Goal: Information Seeking & Learning: Learn about a topic

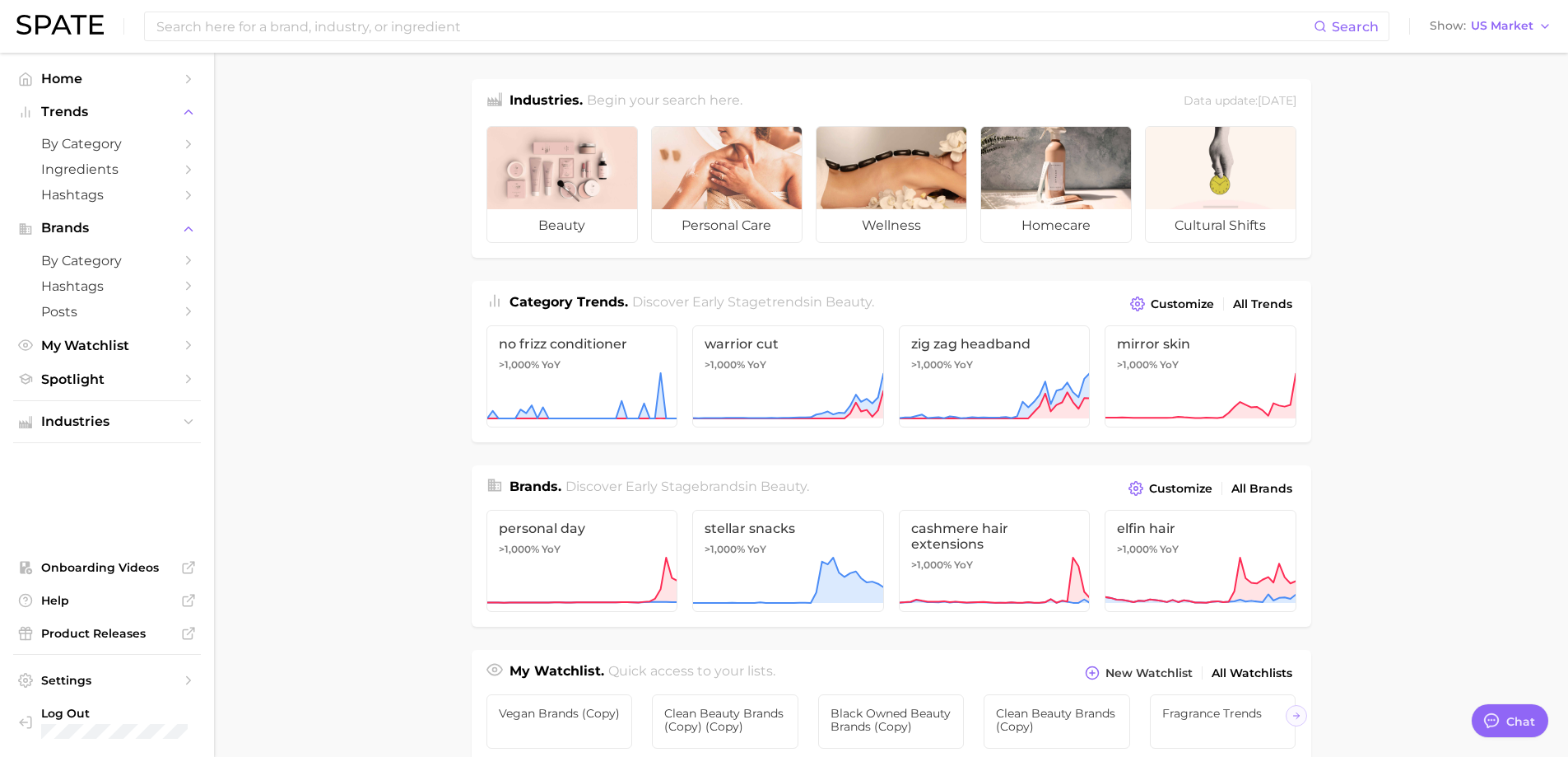
type textarea "x"
click at [1533, 24] on span "US Market" at bounding box center [1501, 26] width 62 height 9
click at [1451, 197] on span "Global" at bounding box center [1453, 202] width 38 height 14
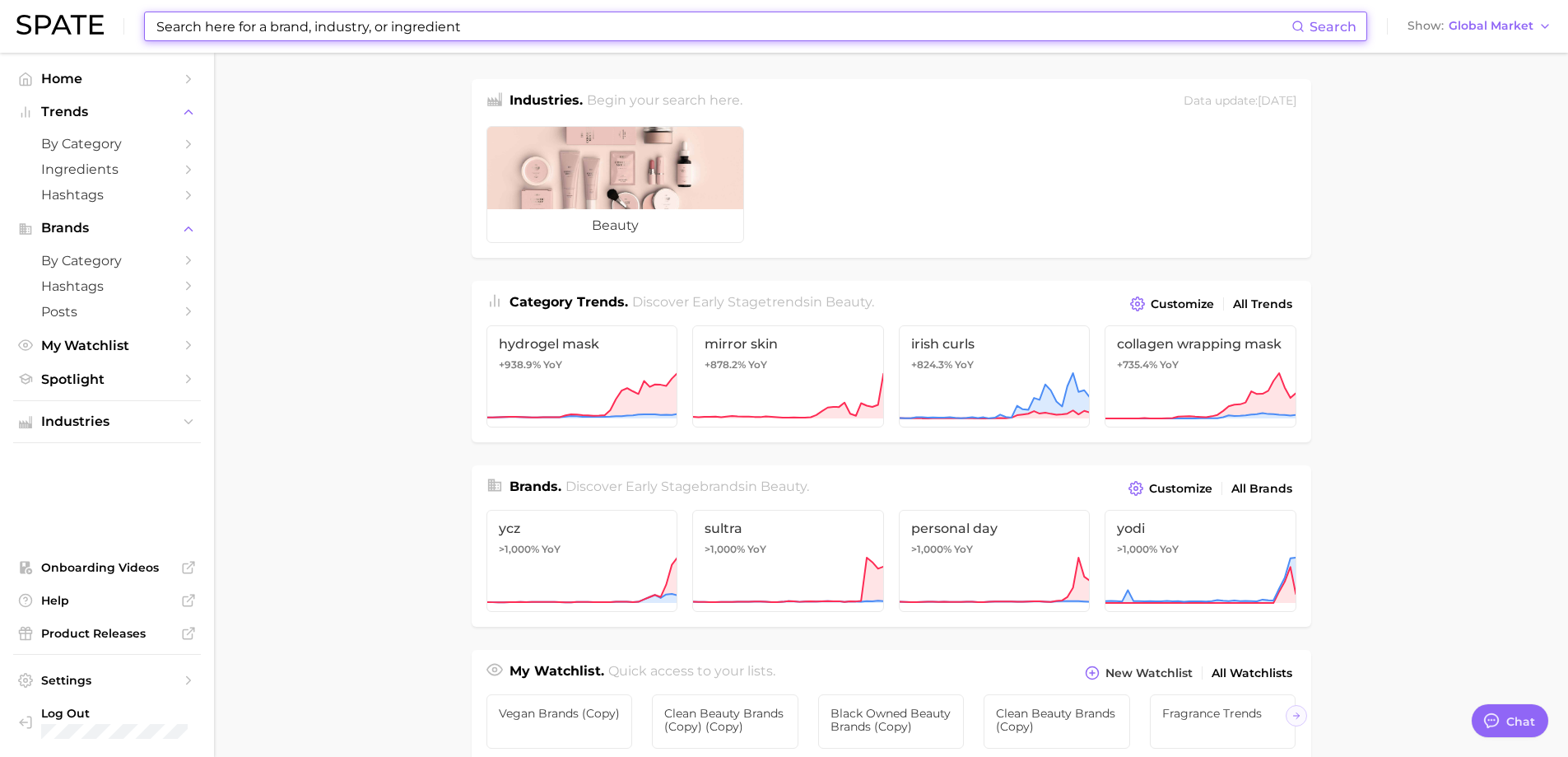
click at [537, 23] on input at bounding box center [723, 26] width 1137 height 28
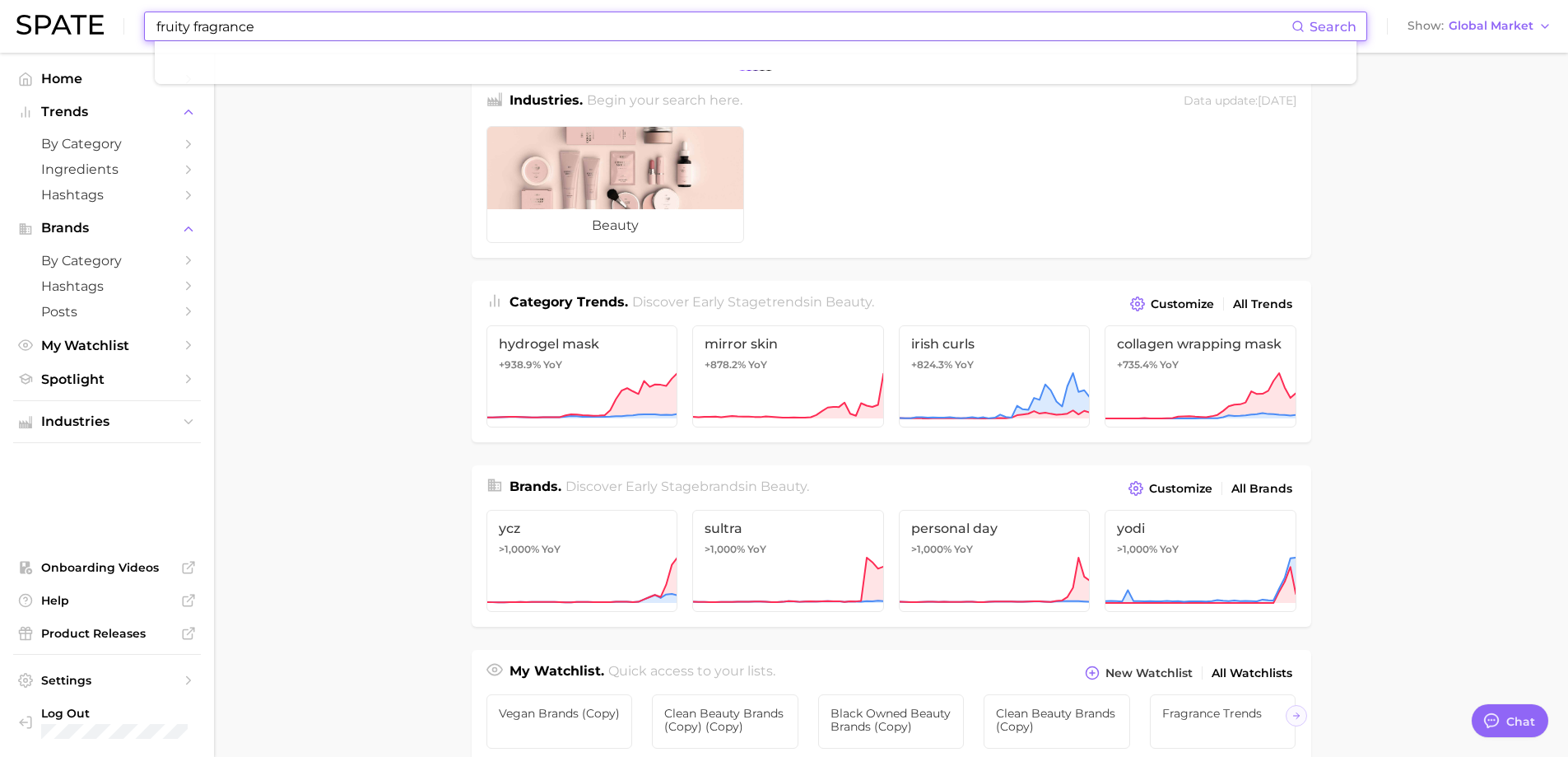
type input "fruity fragrance"
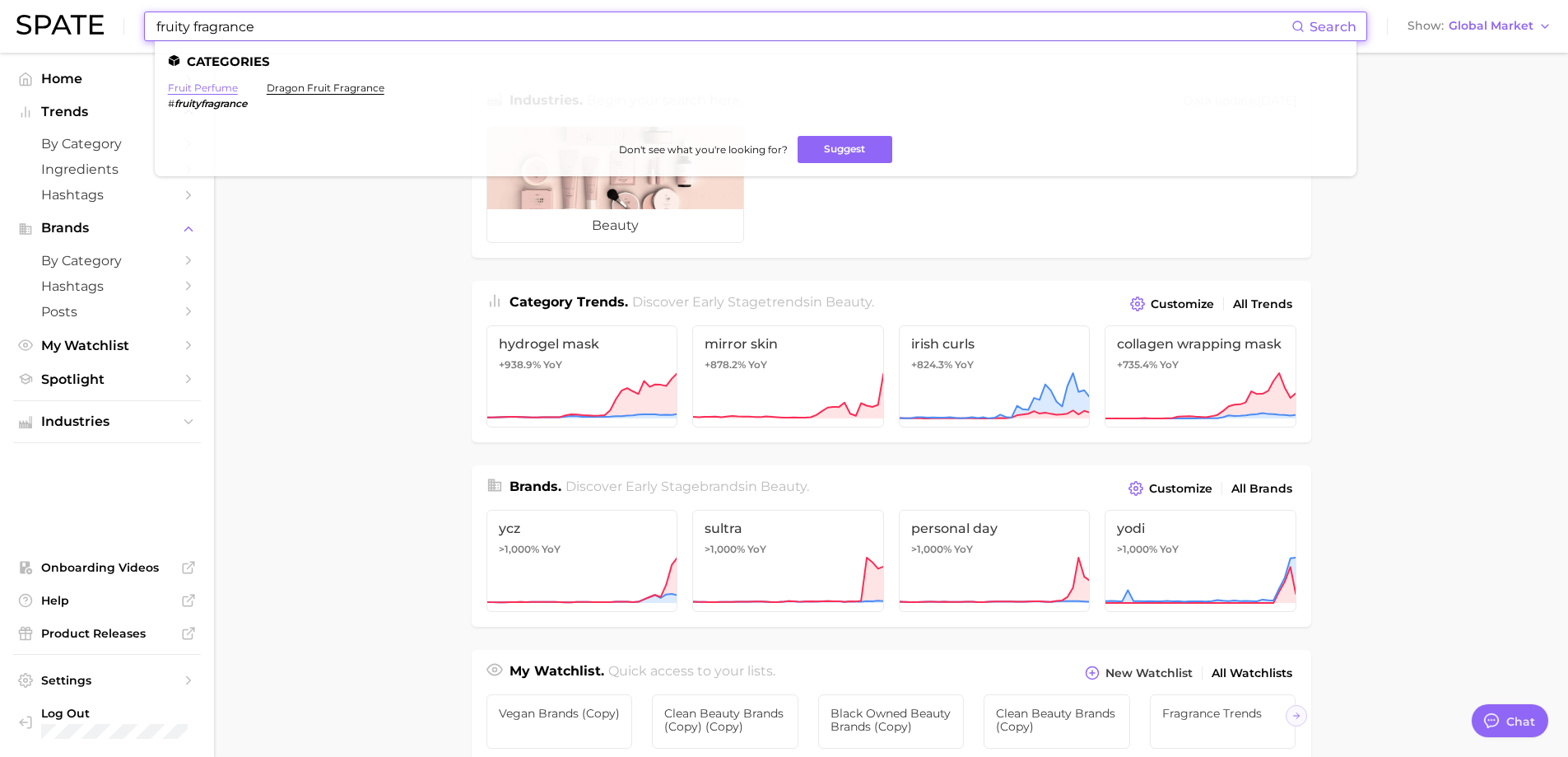
click at [215, 86] on link "fruit perfume" at bounding box center [203, 87] width 70 height 13
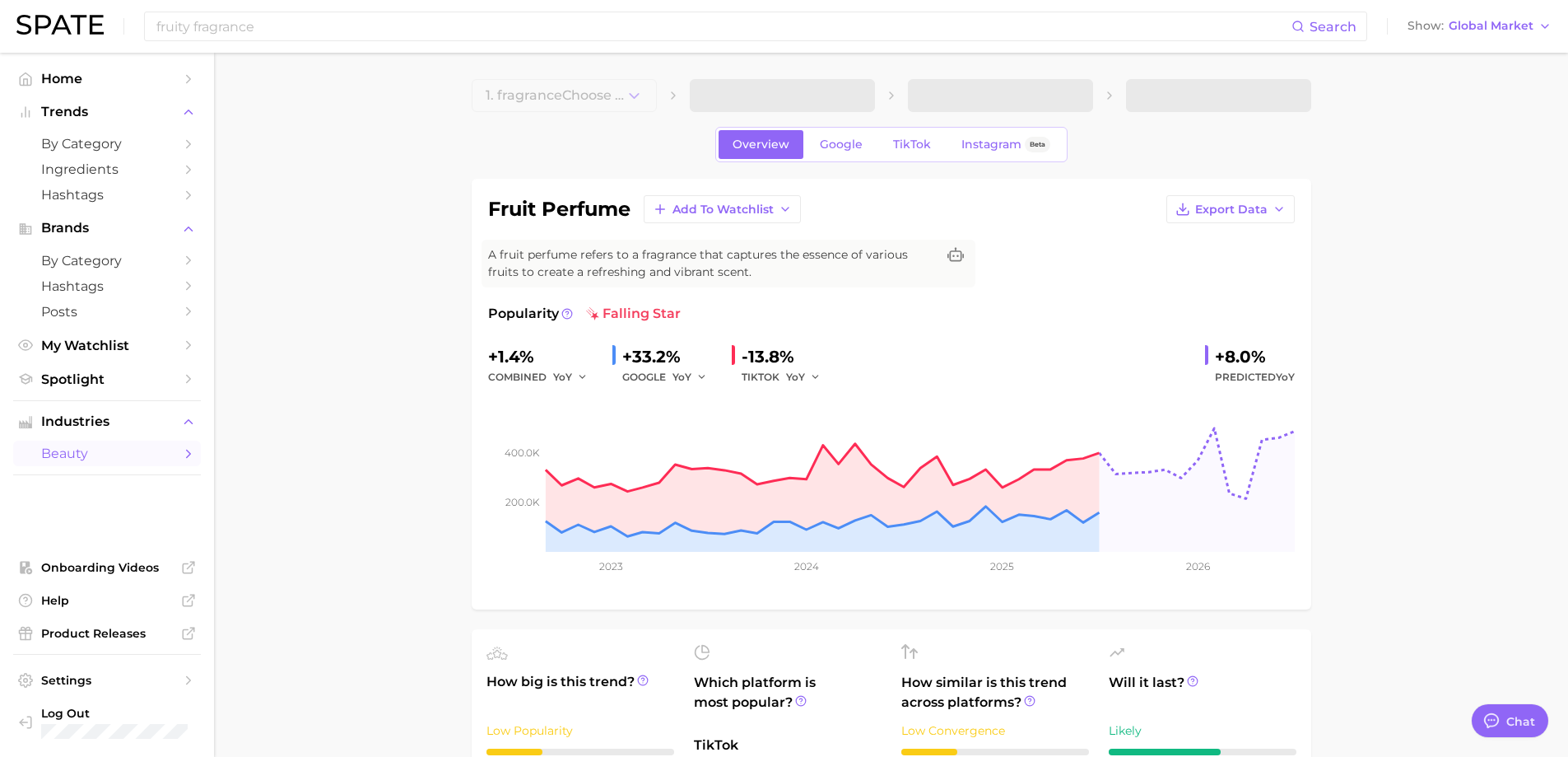
type textarea "x"
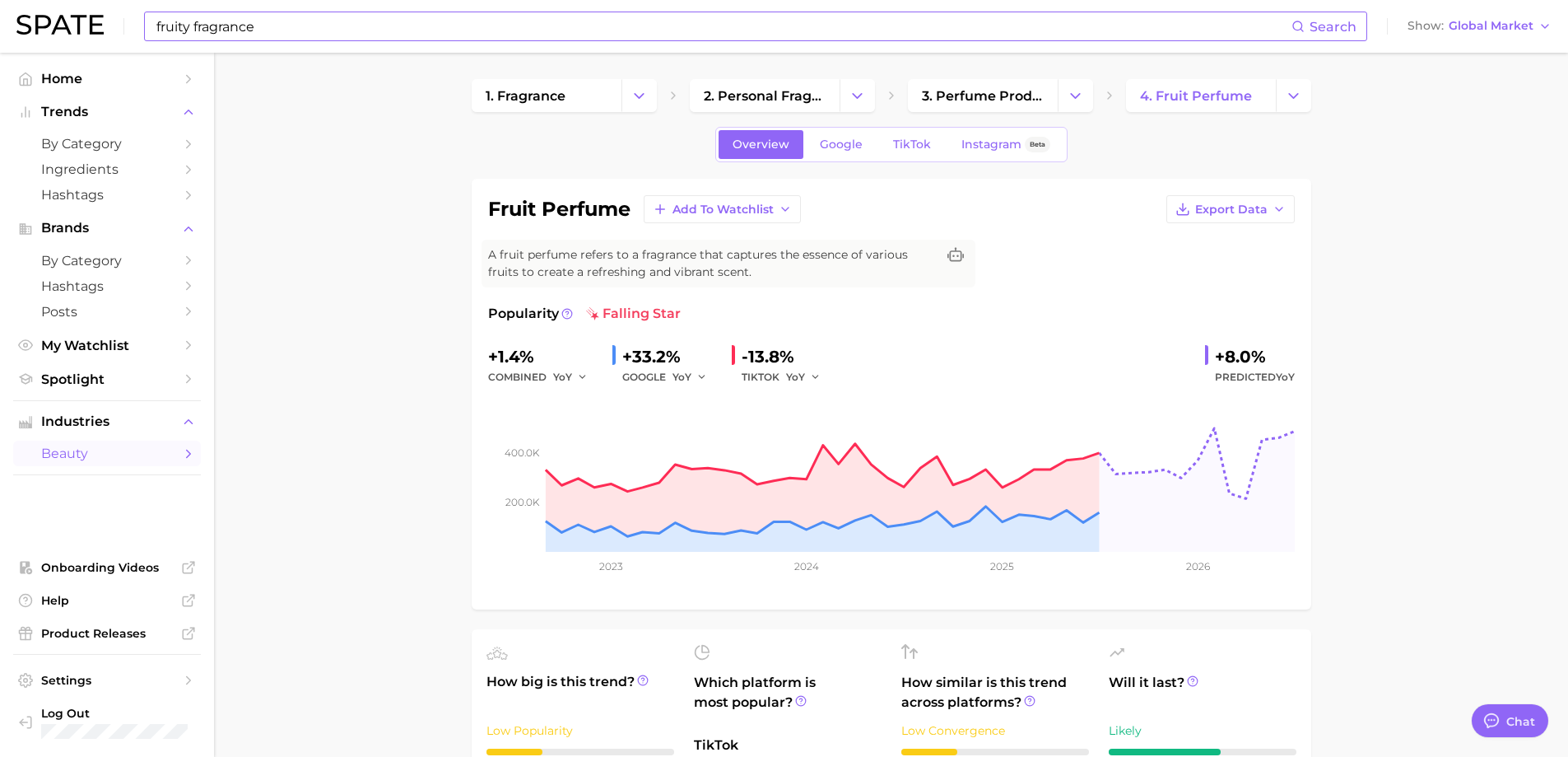
click at [251, 28] on input "fruity fragrance" at bounding box center [723, 26] width 1137 height 28
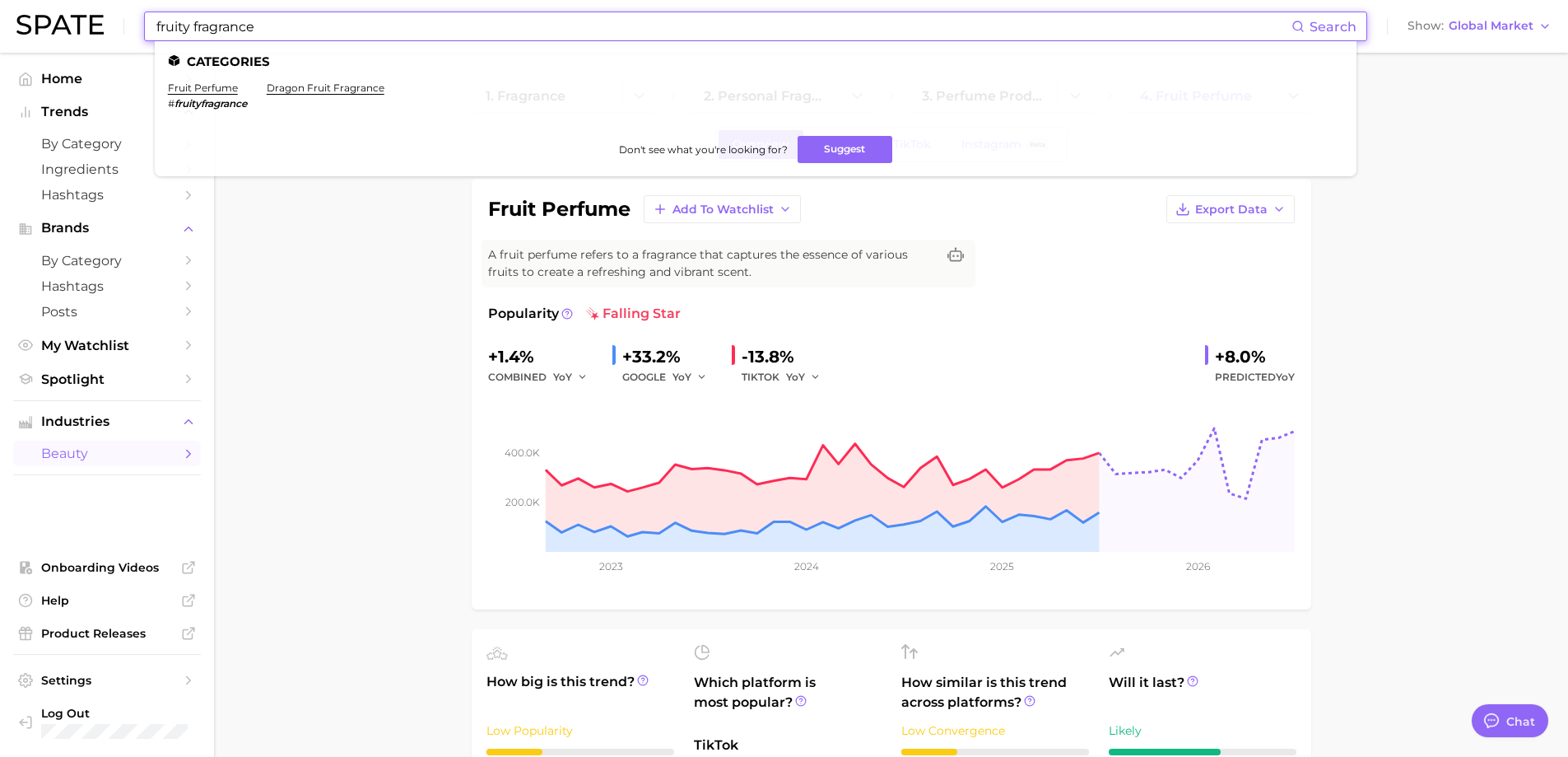
click at [189, 26] on input "fruity fragrance" at bounding box center [723, 26] width 1137 height 28
click at [213, 94] on li "floral perfume # floralfragrance , # fruityfloralfragrance s" at bounding box center [261, 95] width 188 height 28
click at [419, 83] on link "fruity perfume" at bounding box center [414, 87] width 76 height 13
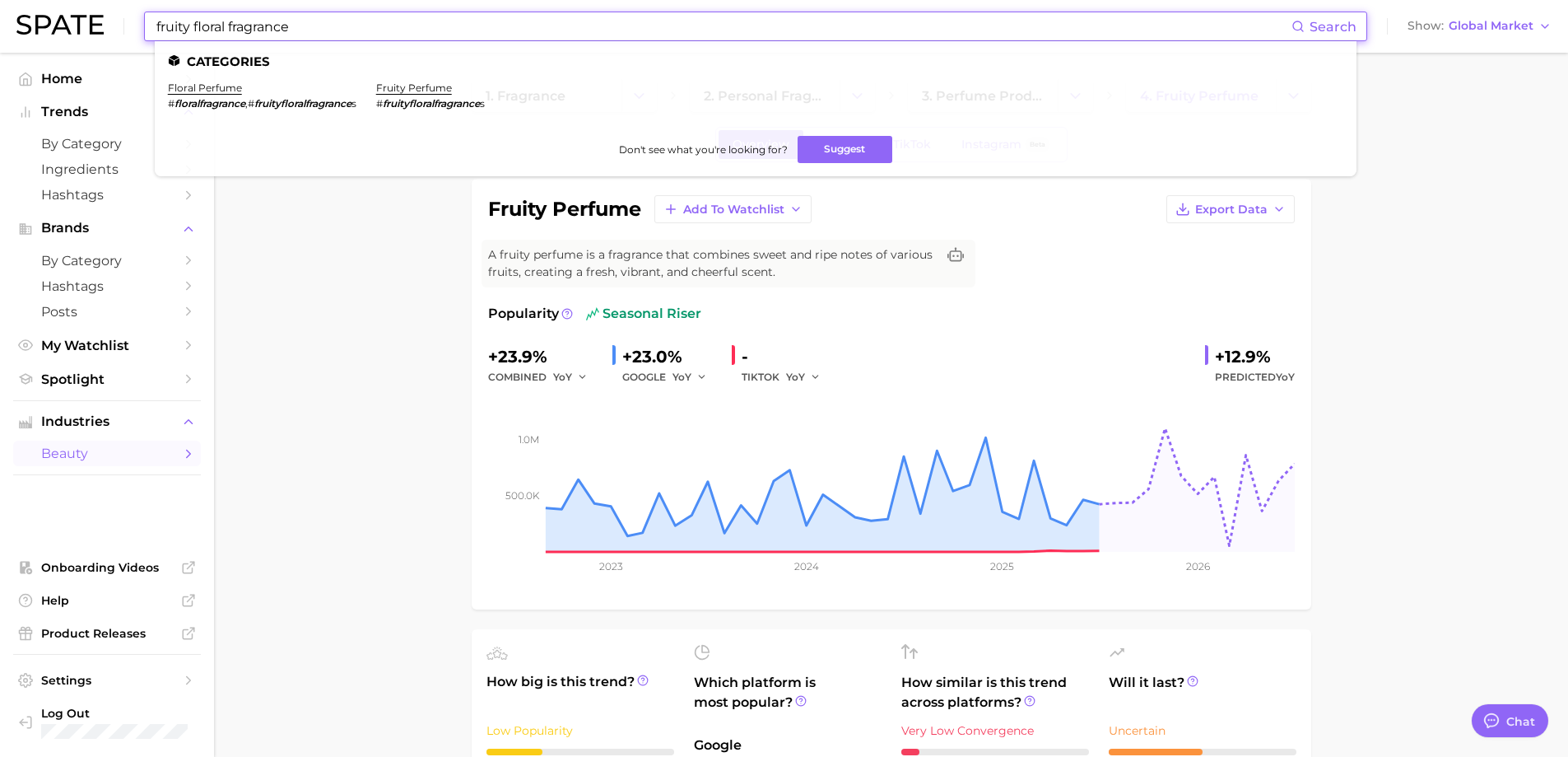
drag, startPoint x: 188, startPoint y: 23, endPoint x: 56, endPoint y: 29, distance: 132.1
click at [56, 29] on div "fruity floral fragrance Search Categories floral perfume # floralfragrance , # …" at bounding box center [784, 26] width 1536 height 52
type input "floral fragrance"
click at [196, 87] on link "floral perfume" at bounding box center [204, 87] width 74 height 13
